Goal: Transaction & Acquisition: Purchase product/service

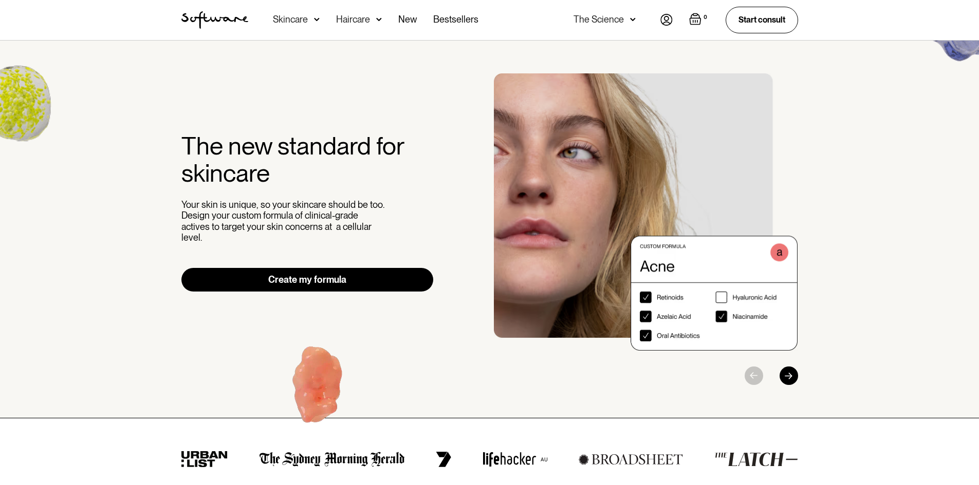
click at [316, 21] on img at bounding box center [317, 19] width 6 height 10
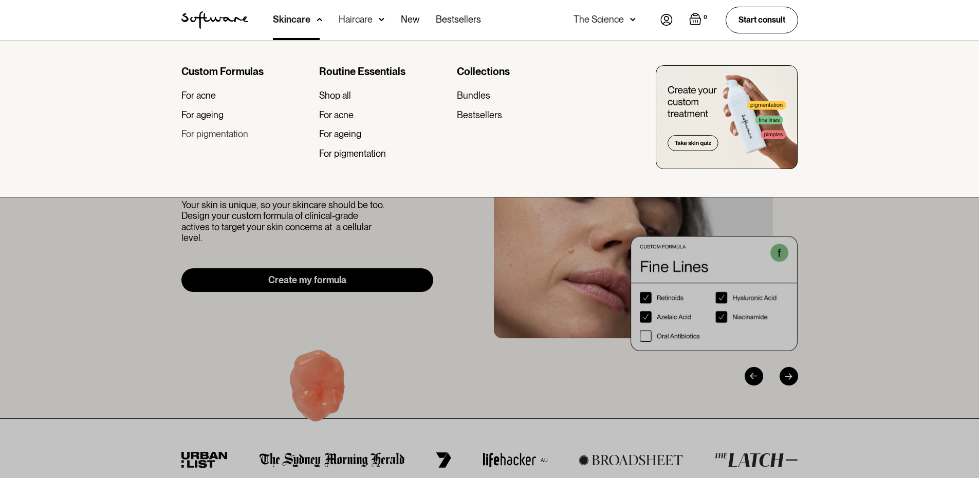
click at [226, 139] on div "For pigmentation" at bounding box center [214, 133] width 67 height 11
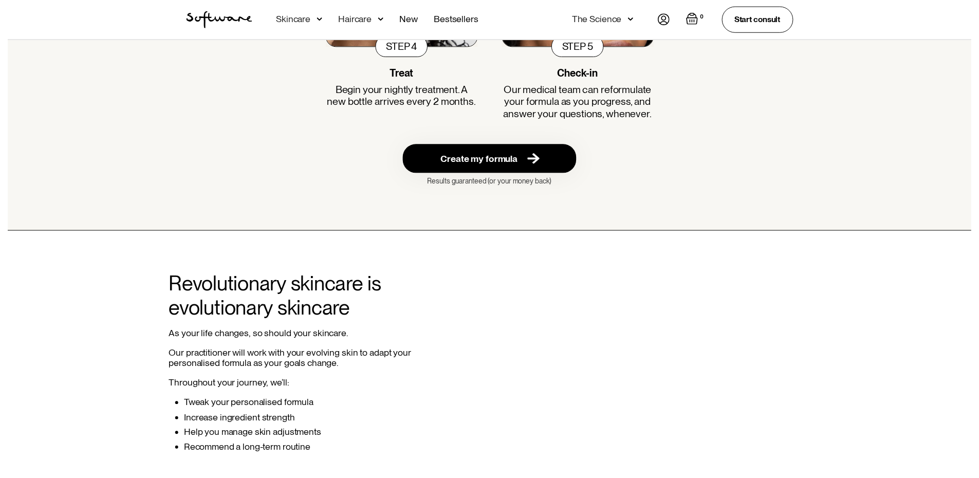
scroll to position [1952, 0]
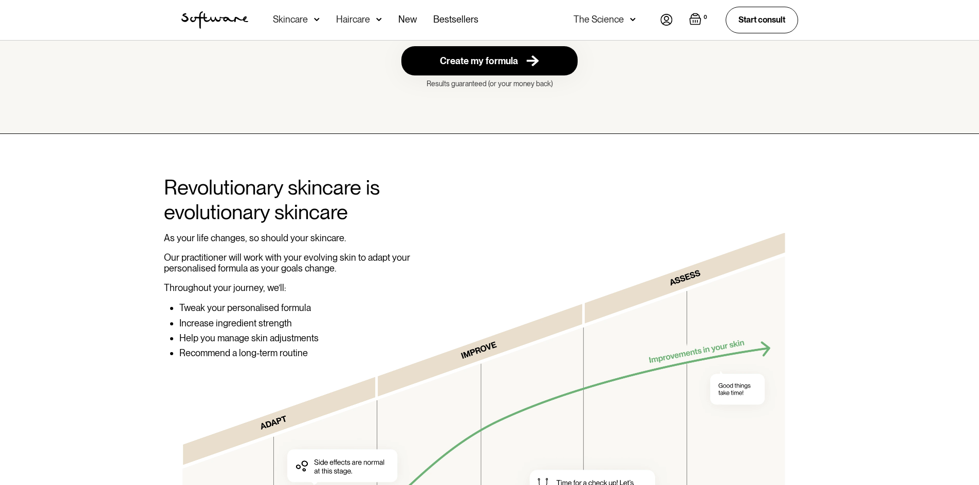
click at [314, 18] on img at bounding box center [317, 19] width 6 height 10
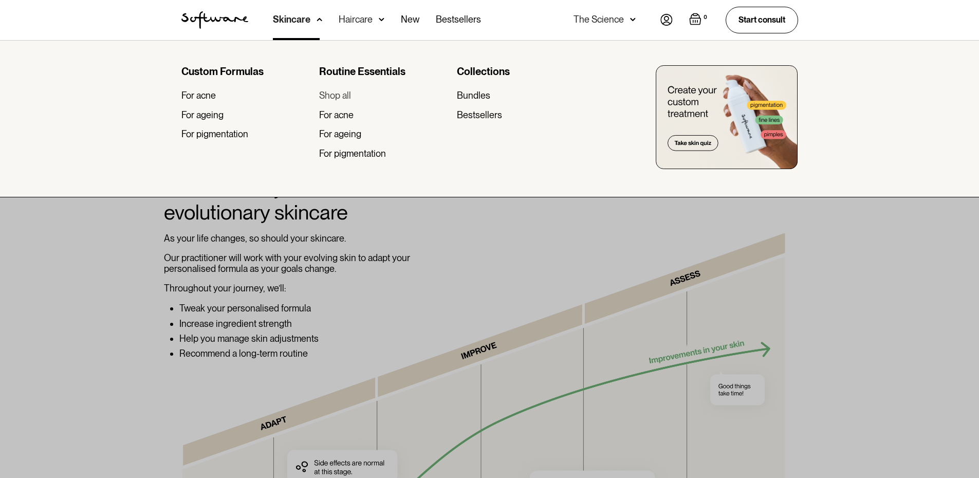
click at [332, 96] on div "Shop all" at bounding box center [335, 95] width 32 height 11
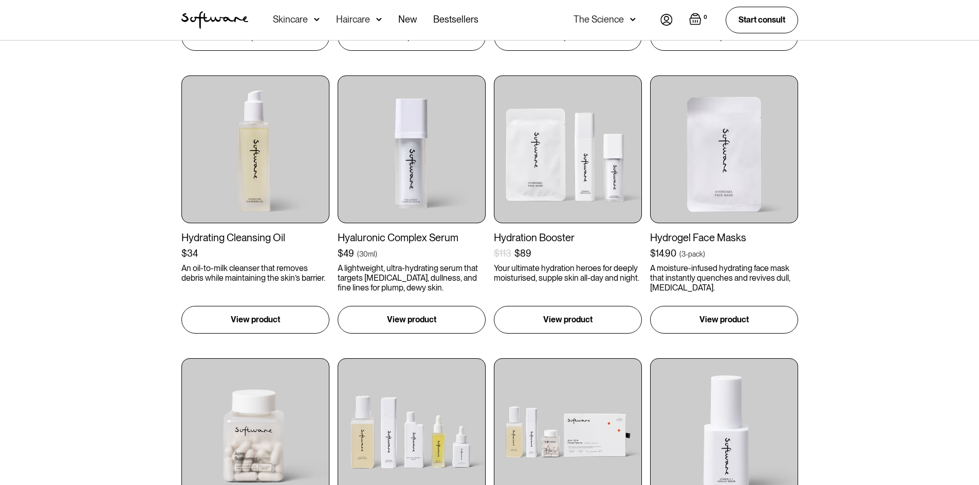
scroll to position [771, 0]
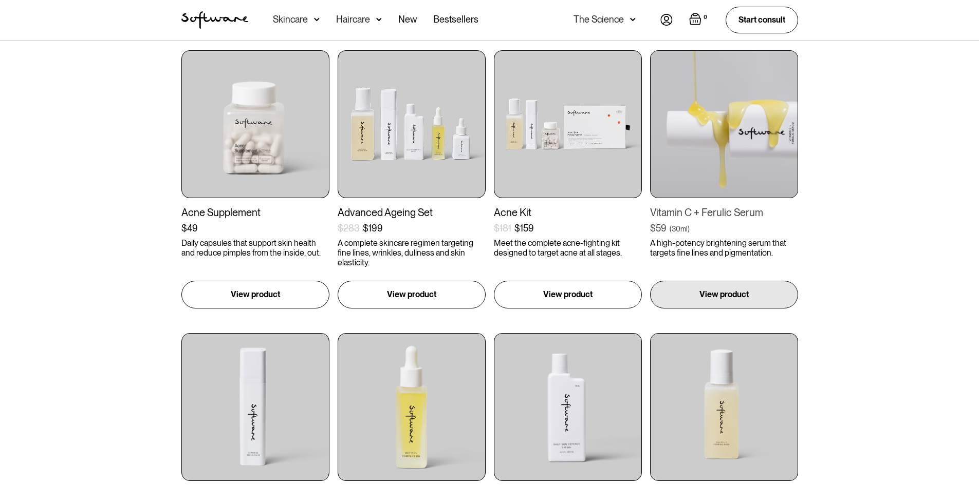
click at [764, 137] on img at bounding box center [724, 124] width 148 height 148
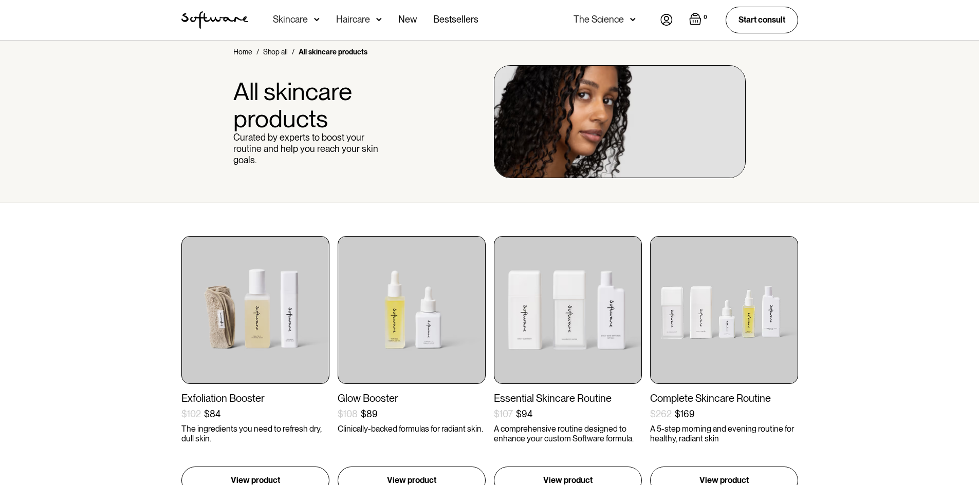
scroll to position [0, 0]
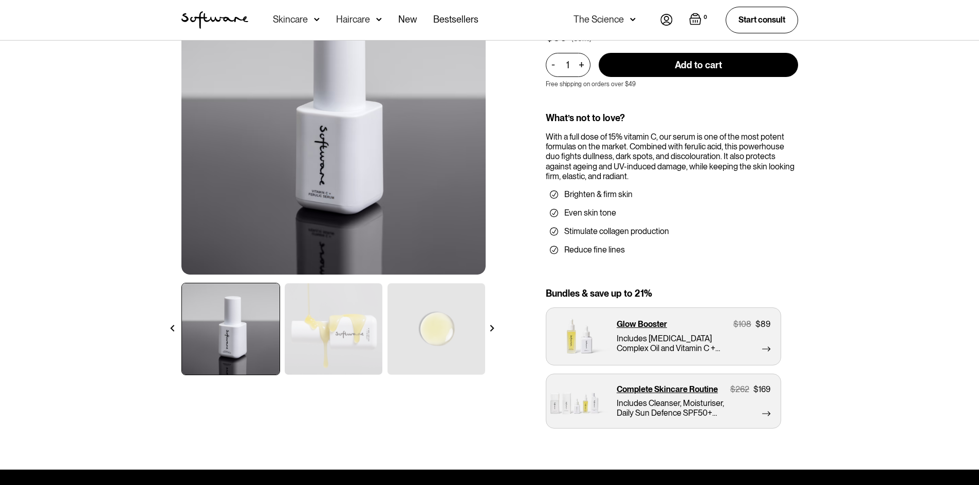
scroll to position [205, 0]
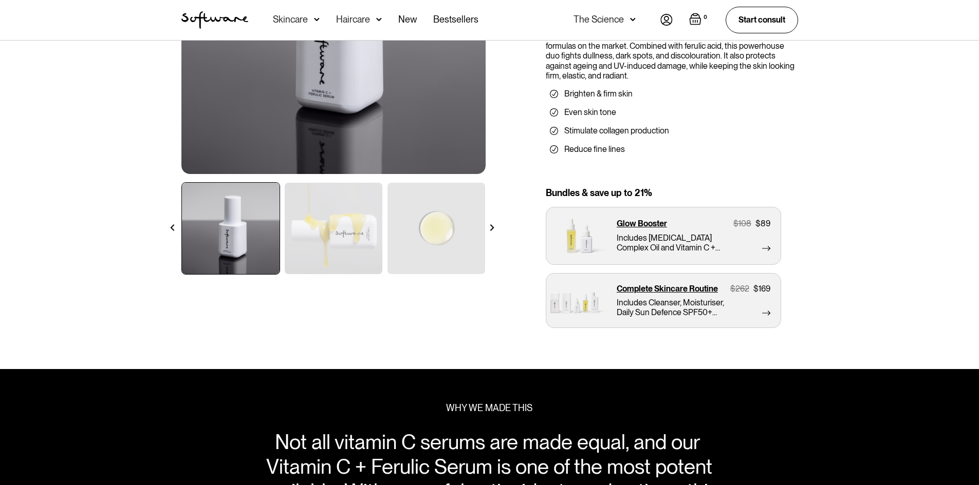
click at [492, 228] on img at bounding box center [492, 228] width 7 height 7
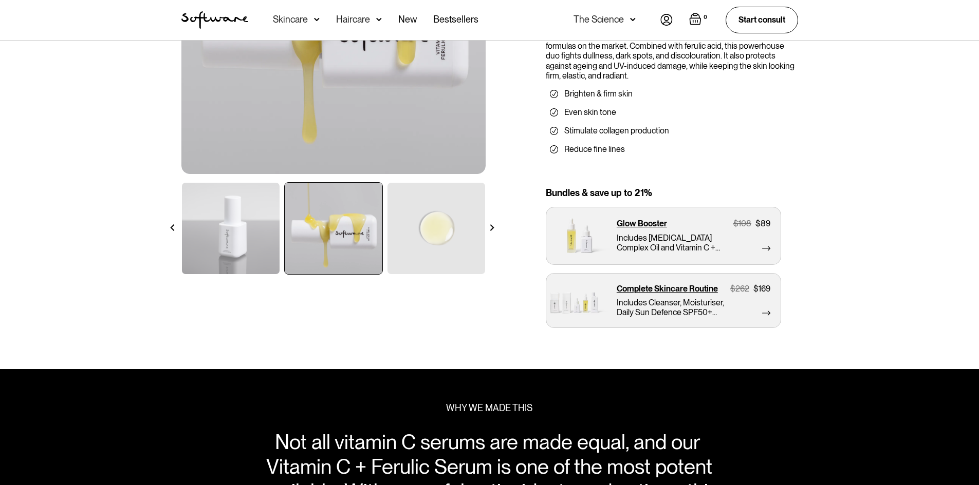
click at [492, 228] on img at bounding box center [492, 228] width 7 height 7
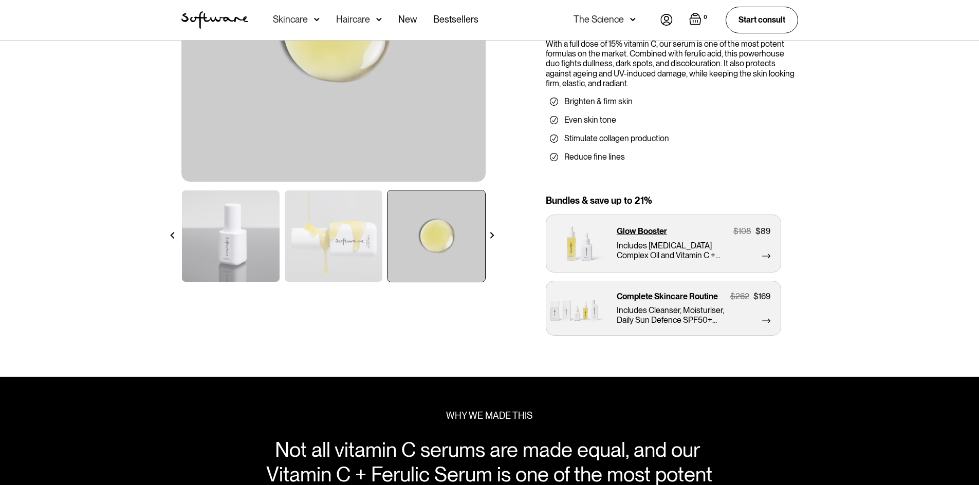
scroll to position [0, 0]
